Goal: Information Seeking & Learning: Learn about a topic

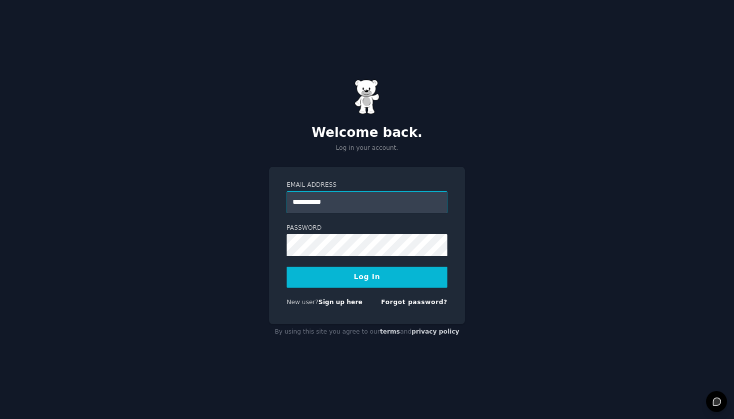
type input "**********"
click at [345, 277] on button "Log In" at bounding box center [367, 277] width 161 height 21
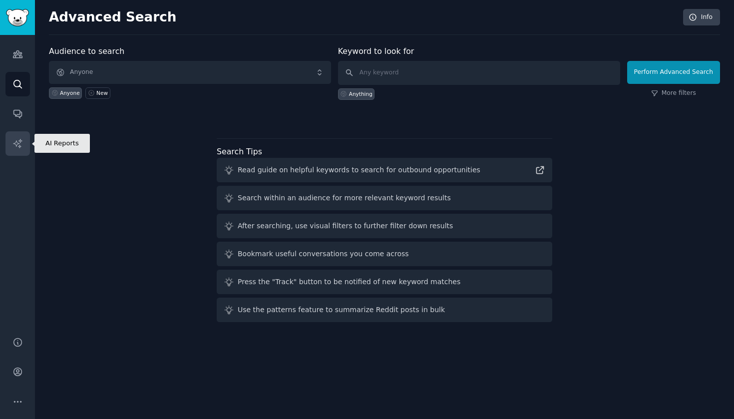
click at [20, 141] on icon "Sidebar" at bounding box center [17, 143] width 10 height 10
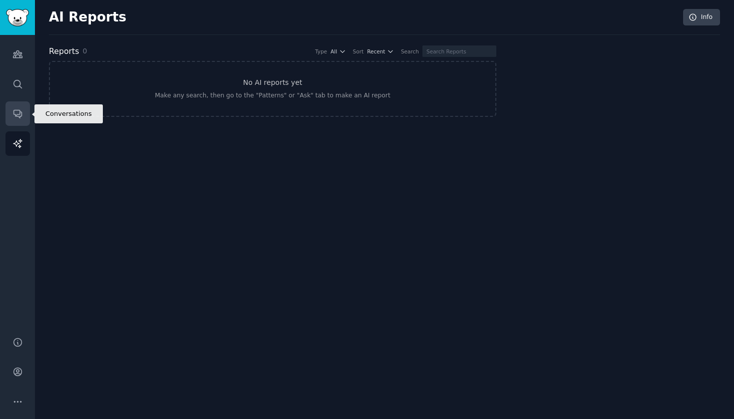
click at [18, 116] on icon "Sidebar" at bounding box center [17, 114] width 8 height 8
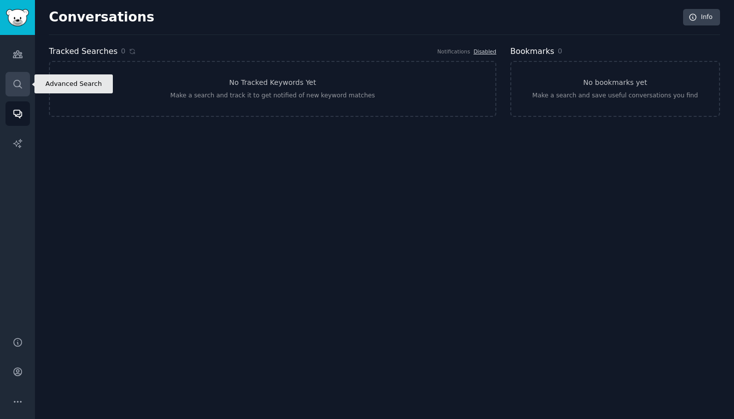
click at [23, 75] on link "Search" at bounding box center [17, 84] width 24 height 24
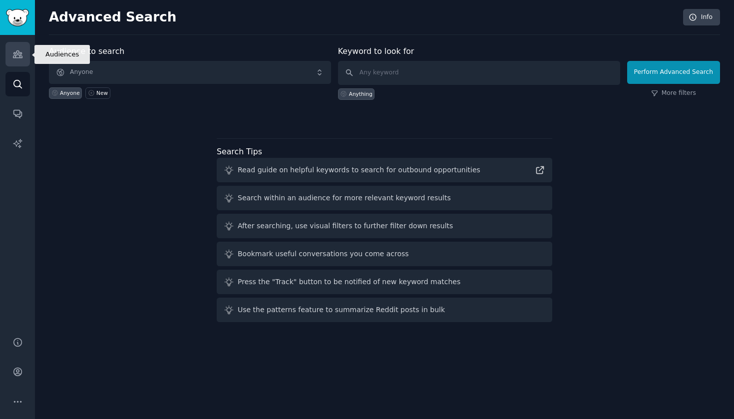
click at [21, 57] on icon "Sidebar" at bounding box center [17, 54] width 9 height 7
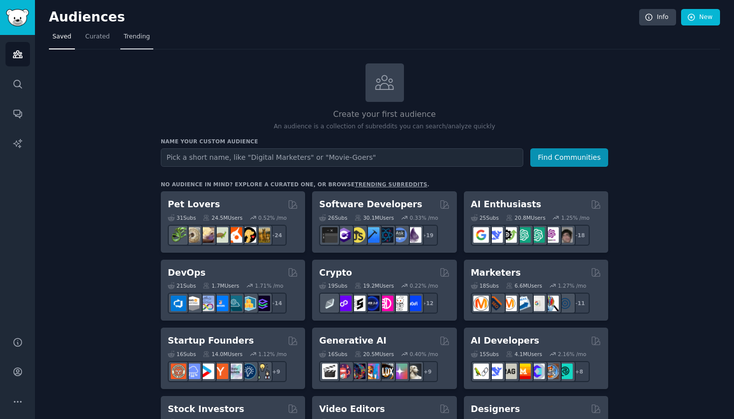
click at [130, 39] on span "Trending" at bounding box center [137, 36] width 26 height 9
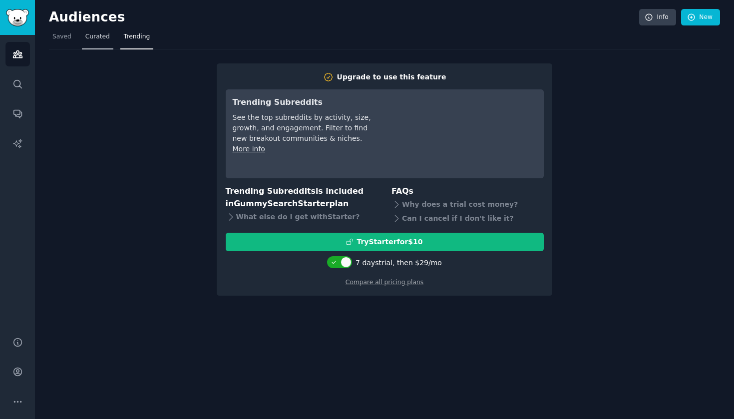
click at [98, 37] on span "Curated" at bounding box center [97, 36] width 24 height 9
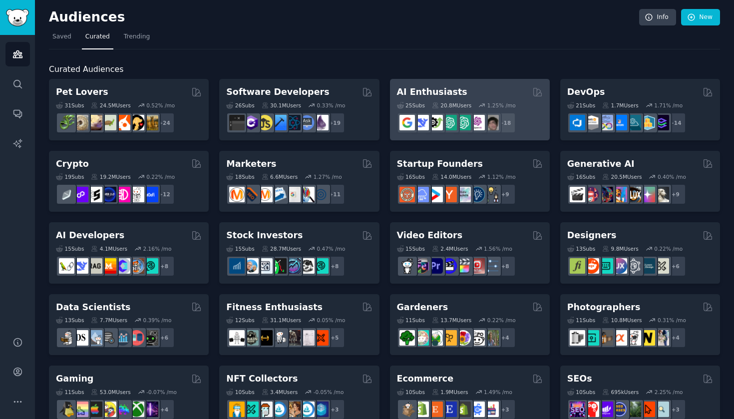
click at [473, 92] on div "AI Enthusiasts" at bounding box center [470, 92] width 146 height 12
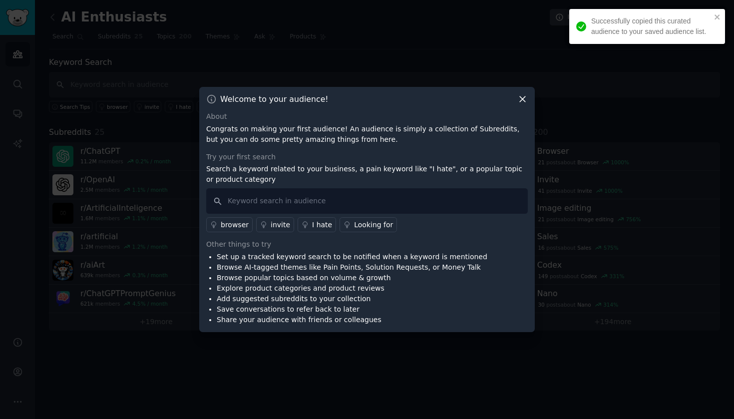
click at [522, 97] on icon at bounding box center [522, 99] width 10 height 10
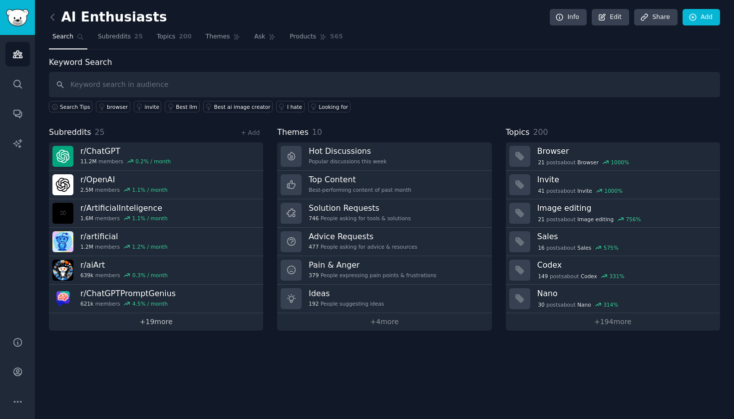
click at [170, 321] on link "+ 19 more" at bounding box center [156, 321] width 214 height 17
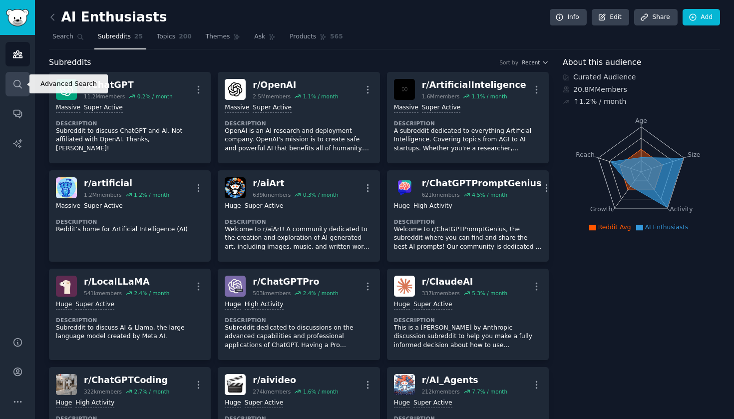
click at [20, 81] on icon "Sidebar" at bounding box center [17, 84] width 8 height 8
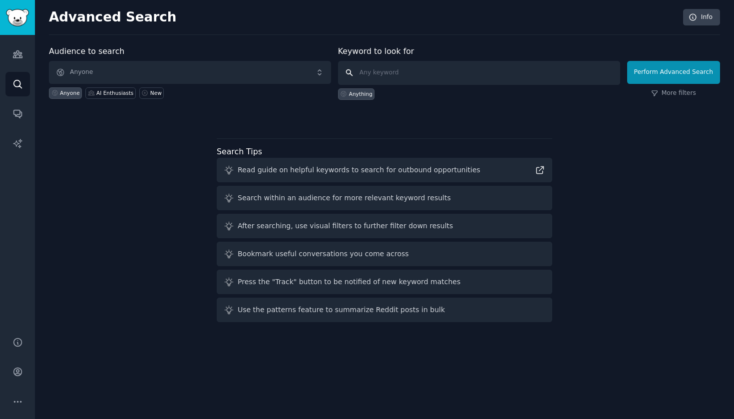
click at [383, 69] on input "text" at bounding box center [479, 73] width 282 height 24
type input "decide"
click at [675, 72] on button "Perform Advanced Search" at bounding box center [673, 72] width 93 height 23
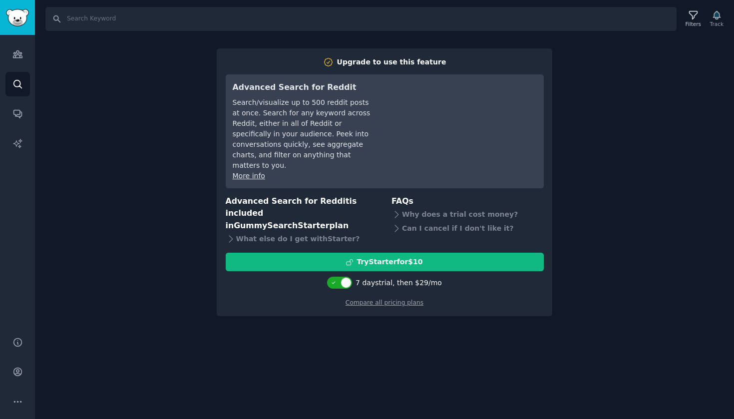
click at [110, 204] on div "Search Filters Track Upgrade to use this feature Advanced Search for Reddit Sea…" at bounding box center [384, 209] width 699 height 419
click at [20, 58] on icon "Sidebar" at bounding box center [17, 54] width 10 height 10
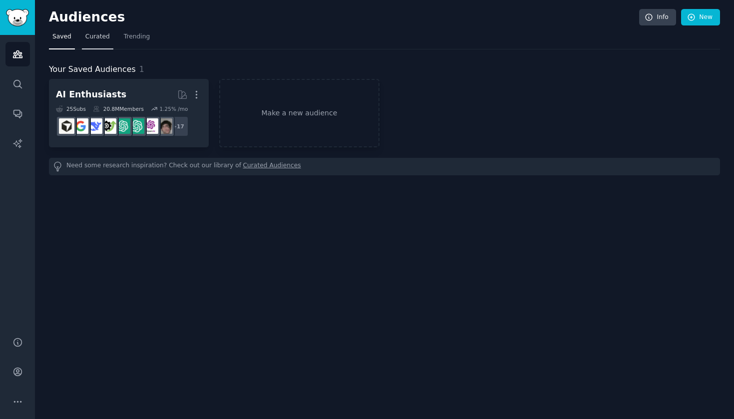
click at [90, 41] on link "Curated" at bounding box center [97, 39] width 31 height 20
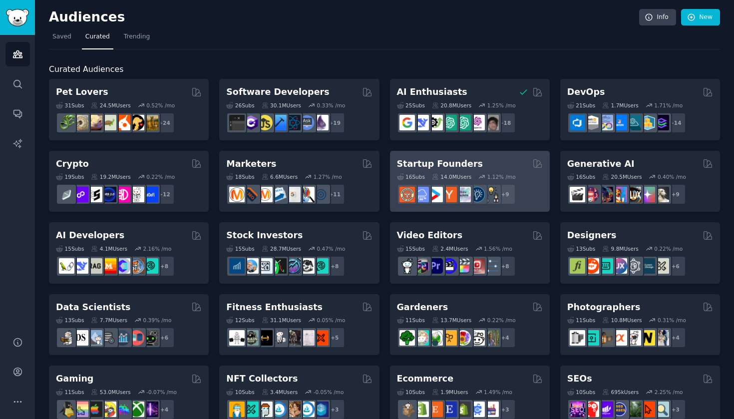
click at [473, 158] on div "Startup Founders" at bounding box center [470, 164] width 146 height 12
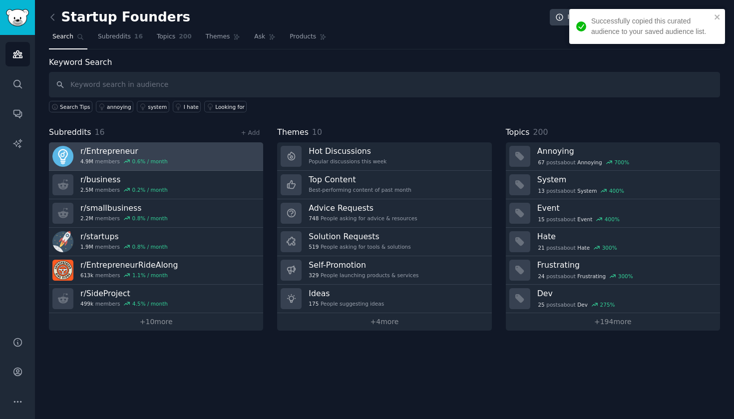
click at [178, 160] on link "r/ Entrepreneur 4.9M members 0.6 % / month" at bounding box center [156, 156] width 214 height 28
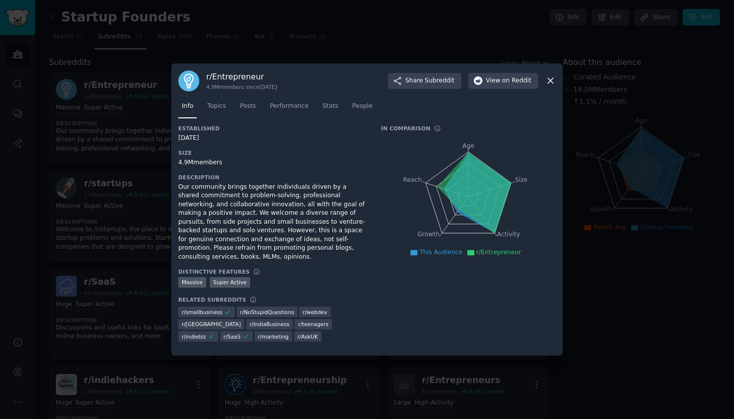
click at [549, 85] on icon at bounding box center [550, 80] width 10 height 10
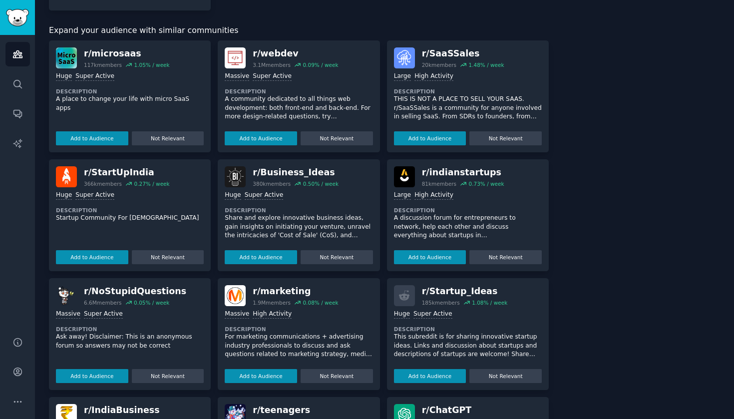
scroll to position [645, 0]
click at [286, 166] on div "r/ Business_Ideas" at bounding box center [296, 172] width 86 height 12
click at [288, 206] on dt "Description" at bounding box center [299, 209] width 148 height 7
click at [269, 250] on button "Add to Audience" at bounding box center [261, 257] width 72 height 14
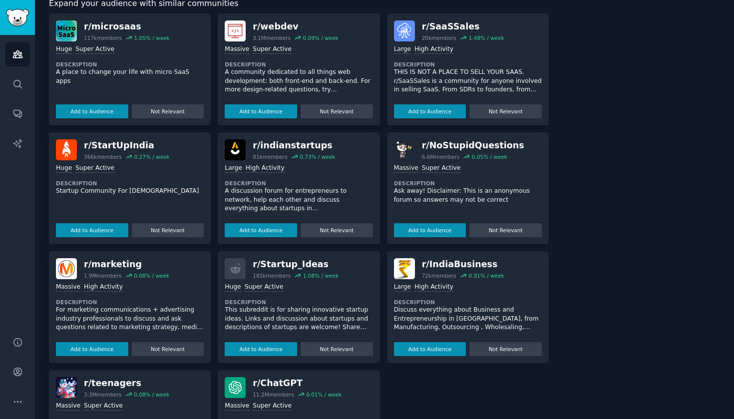
scroll to position [675, 0]
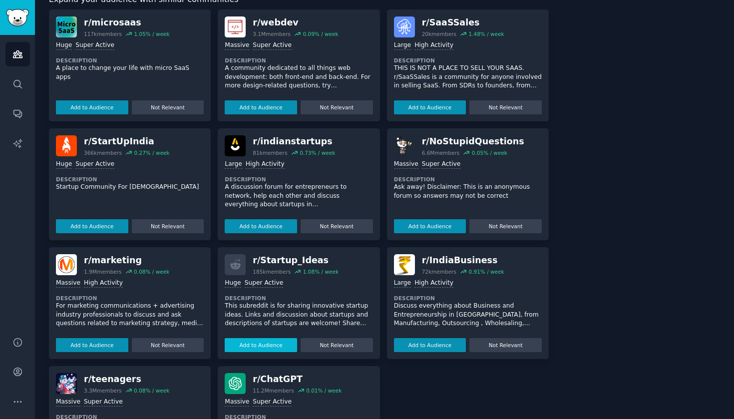
click at [259, 340] on button "Add to Audience" at bounding box center [261, 345] width 72 height 14
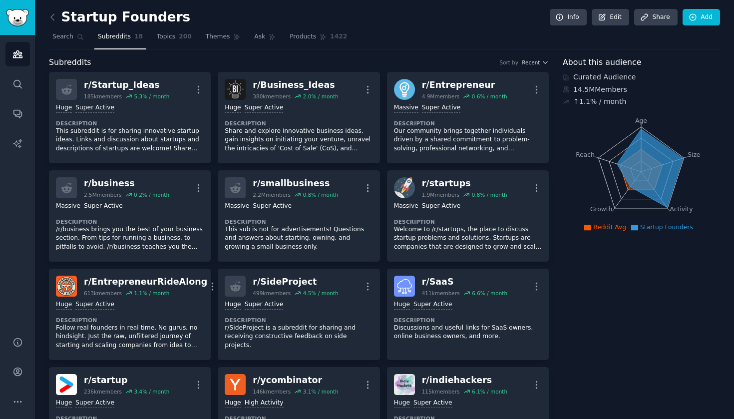
scroll to position [0, 0]
click at [59, 35] on span "Search" at bounding box center [62, 36] width 21 height 9
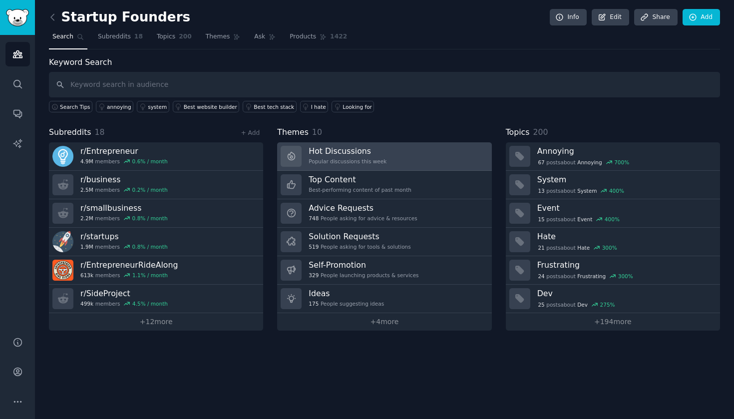
click at [412, 148] on link "Hot Discussions Popular discussions this week" at bounding box center [384, 156] width 214 height 28
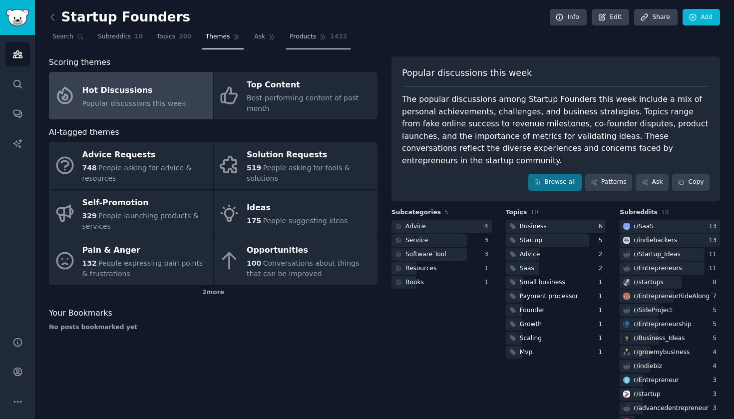
click at [300, 34] on span "Products" at bounding box center [303, 36] width 26 height 9
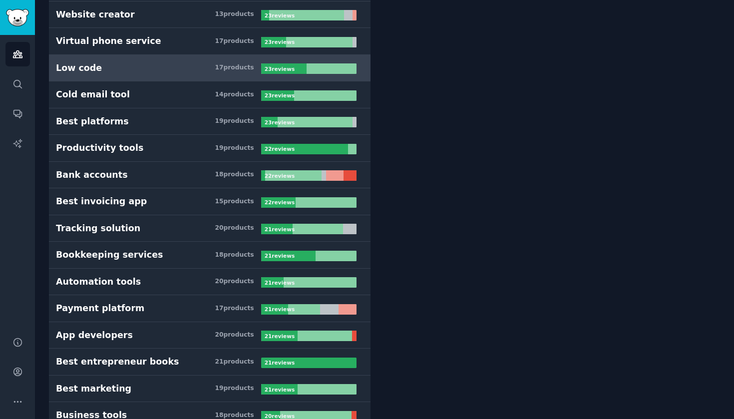
scroll to position [2856, 0]
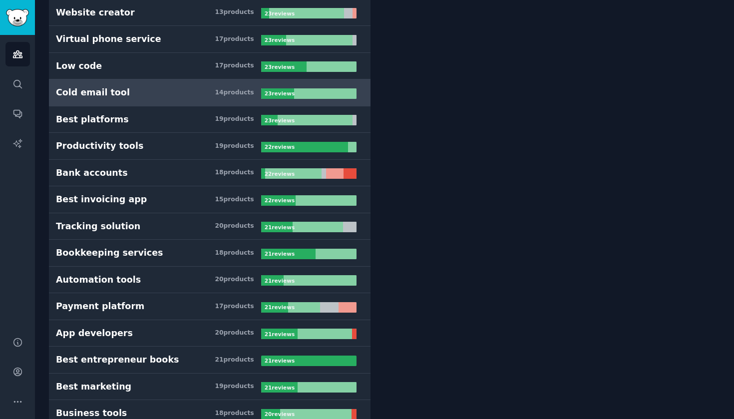
click at [234, 91] on div "14 product s" at bounding box center [234, 92] width 39 height 9
click at [290, 95] on b "23 review s" at bounding box center [280, 93] width 30 height 6
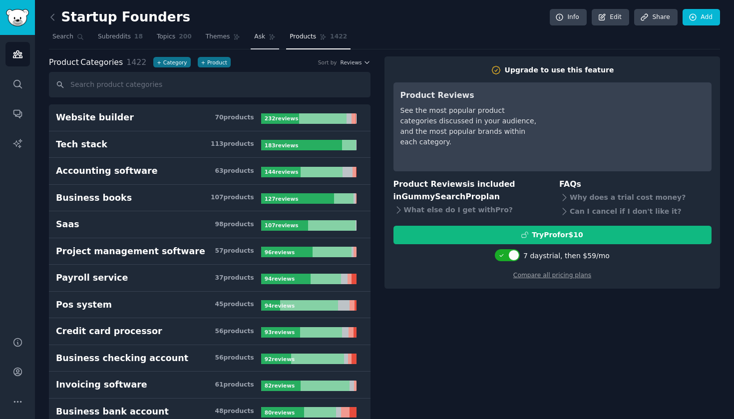
click at [260, 37] on span "Ask" at bounding box center [259, 36] width 11 height 9
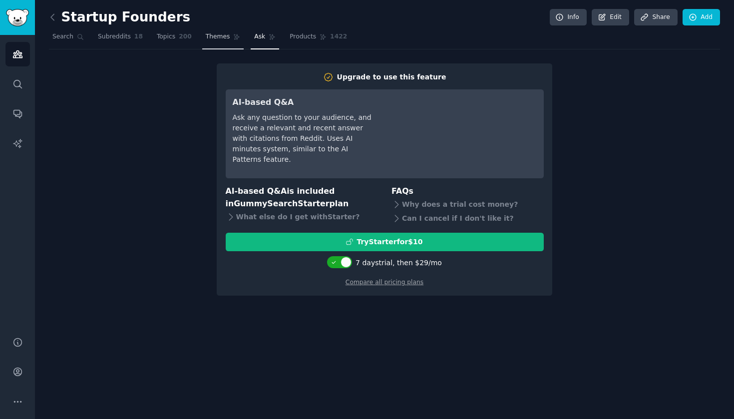
click at [216, 36] on span "Themes" at bounding box center [218, 36] width 24 height 9
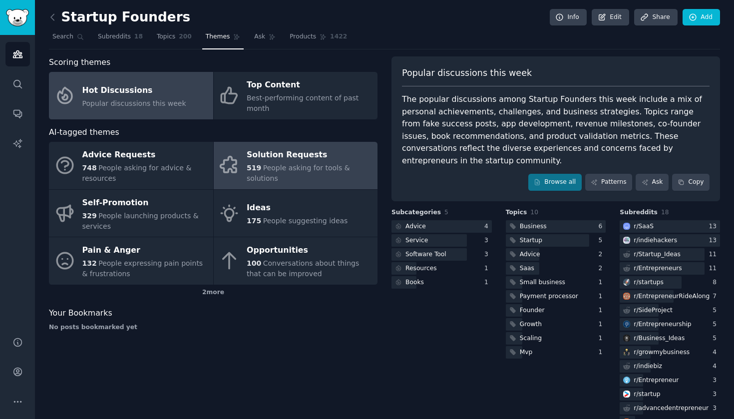
click at [293, 175] on div "519 People asking for tools & solutions" at bounding box center [310, 173] width 126 height 21
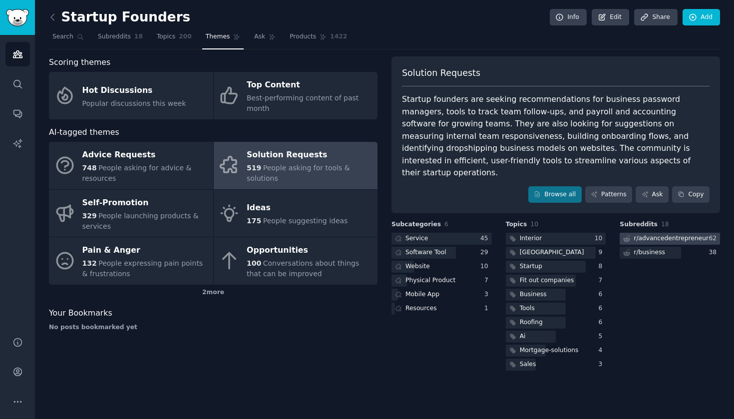
click at [639, 234] on div "r/ advancedentrepreneur" at bounding box center [670, 238] width 75 height 9
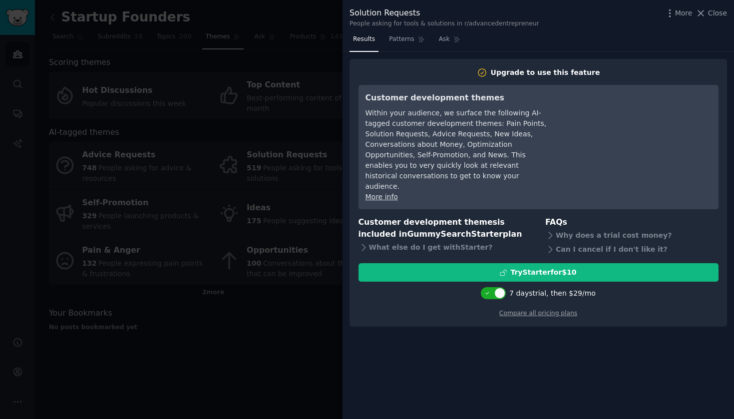
click at [281, 339] on div at bounding box center [367, 209] width 734 height 419
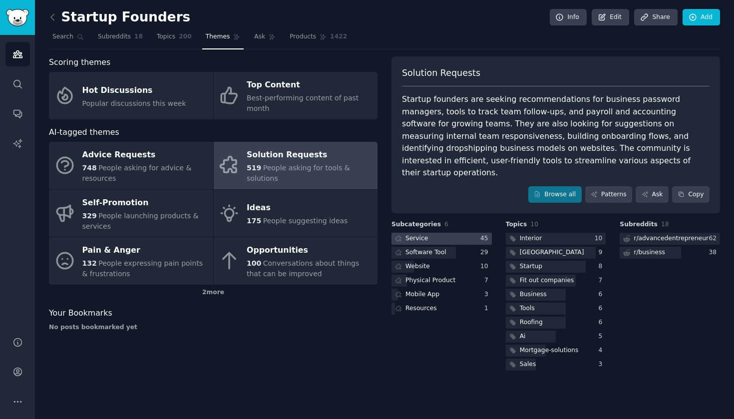
click at [465, 233] on div at bounding box center [441, 239] width 100 height 12
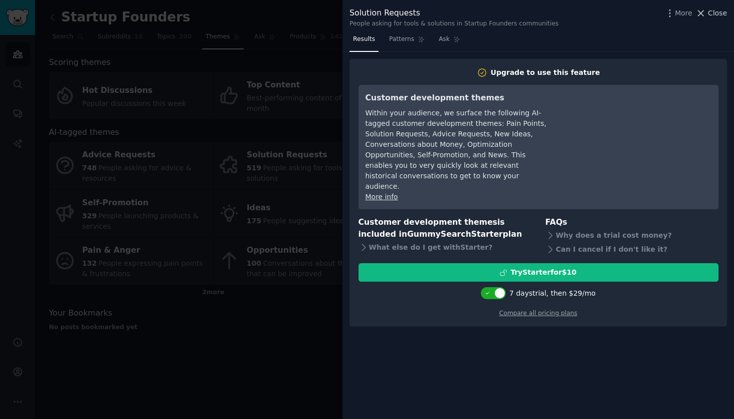
click at [715, 12] on span "Close" at bounding box center [717, 13] width 19 height 10
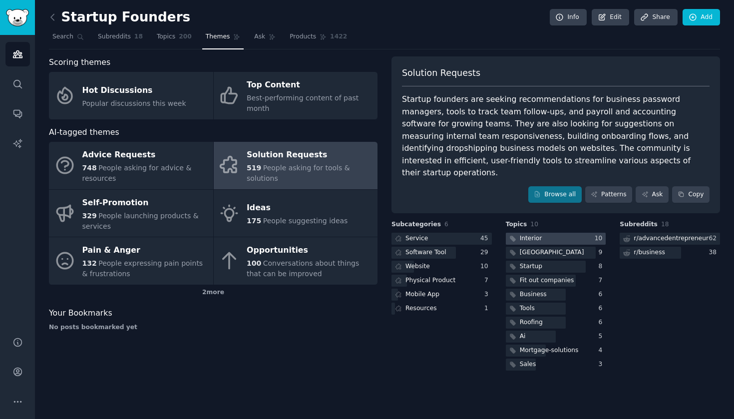
click at [558, 233] on div at bounding box center [556, 239] width 100 height 12
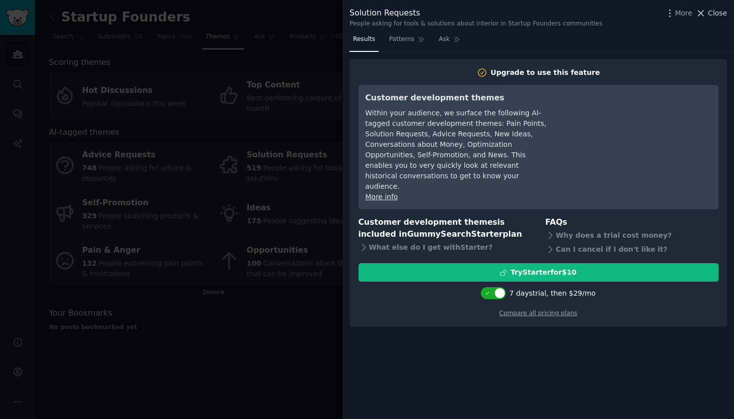
click at [714, 12] on span "Close" at bounding box center [717, 13] width 19 height 10
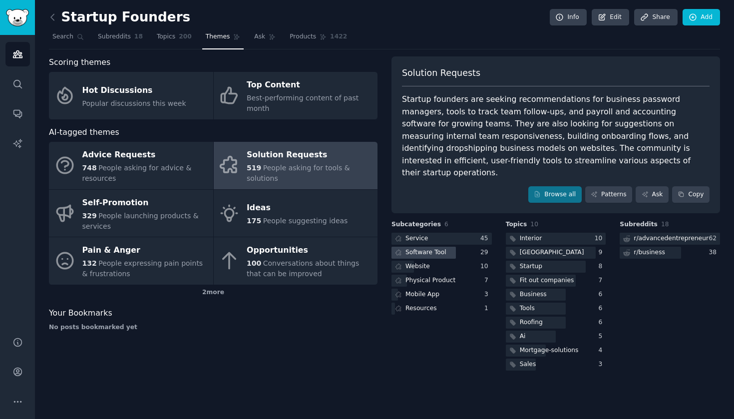
click at [445, 247] on div "Software Tool" at bounding box center [419, 253] width 56 height 12
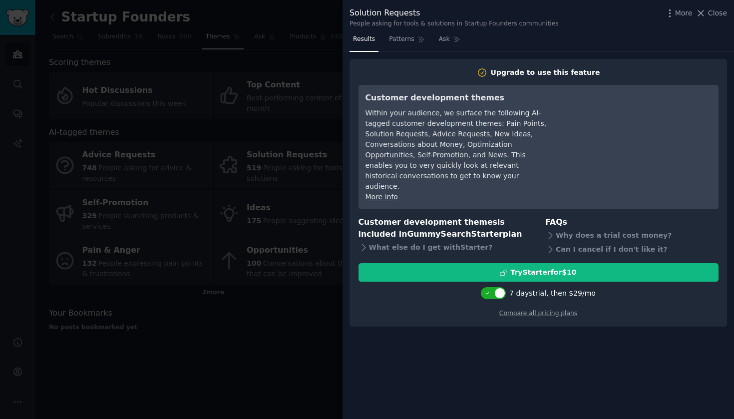
click at [713, 5] on div "Solution Requests People asking for tools & solutions in Startup Founders commu…" at bounding box center [537, 15] width 391 height 31
click at [714, 9] on span "Close" at bounding box center [717, 13] width 19 height 10
